Goal: Information Seeking & Learning: Learn about a topic

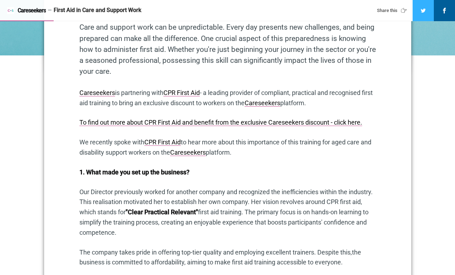
scroll to position [325, 0]
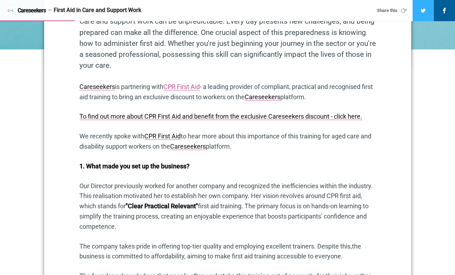
click at [195, 88] on link "CPR First Aid" at bounding box center [181, 86] width 36 height 7
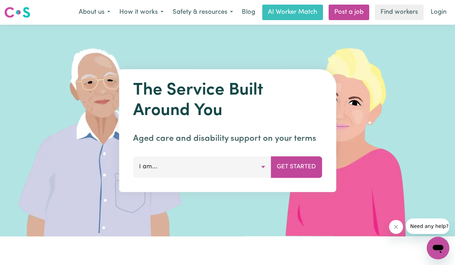
click at [257, 167] on button "I am..." at bounding box center [202, 166] width 138 height 21
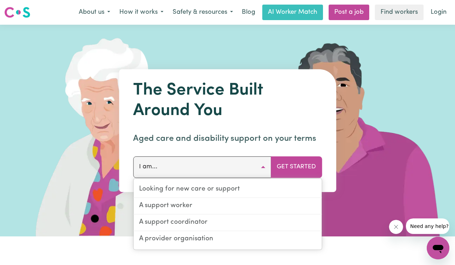
click at [264, 54] on img at bounding box center [350, 131] width 210 height 212
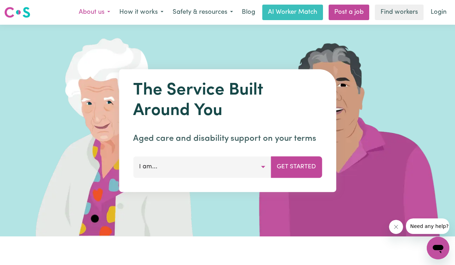
click at [108, 12] on button "About us" at bounding box center [94, 12] width 41 height 15
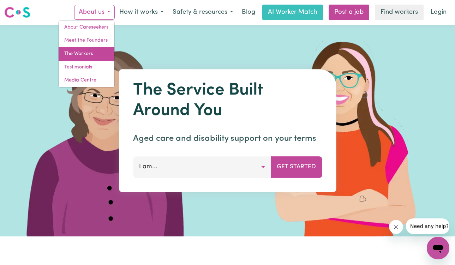
click at [88, 55] on link "The Workers" at bounding box center [87, 53] width 56 height 13
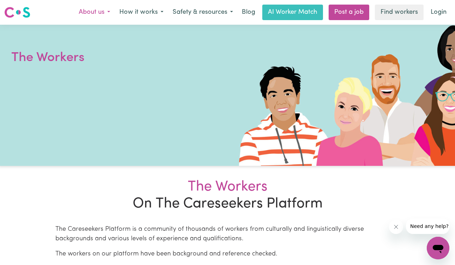
click at [82, 13] on button "About us" at bounding box center [94, 12] width 41 height 15
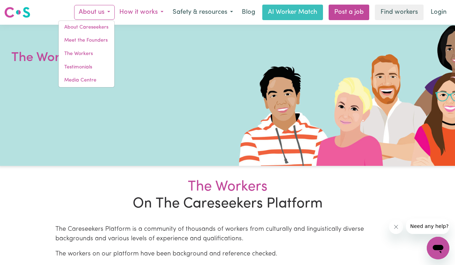
click at [128, 16] on button "How it works" at bounding box center [141, 12] width 53 height 15
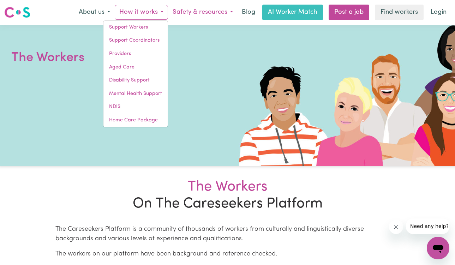
click at [184, 14] on button "Safety & resources" at bounding box center [203, 12] width 70 height 15
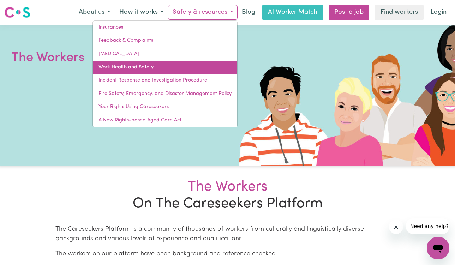
click at [149, 67] on link "Work Health and Safety" at bounding box center [165, 67] width 144 height 13
